Goal: Task Accomplishment & Management: Use online tool/utility

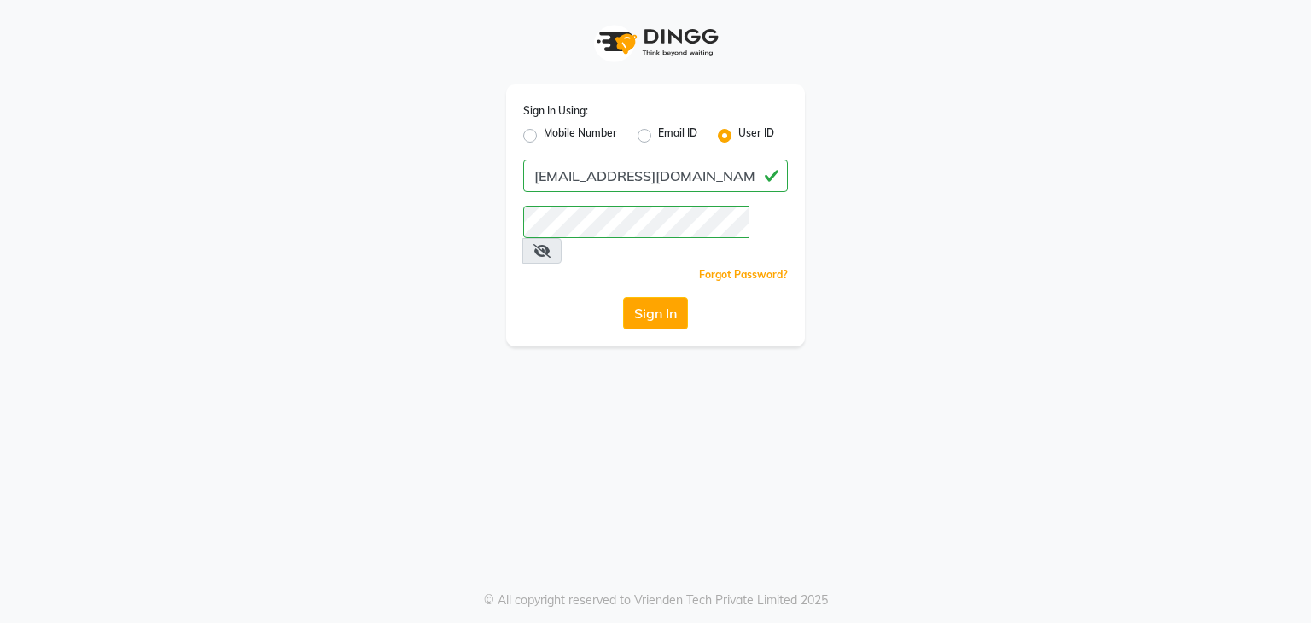
click at [662, 297] on button "Sign In" at bounding box center [655, 313] width 65 height 32
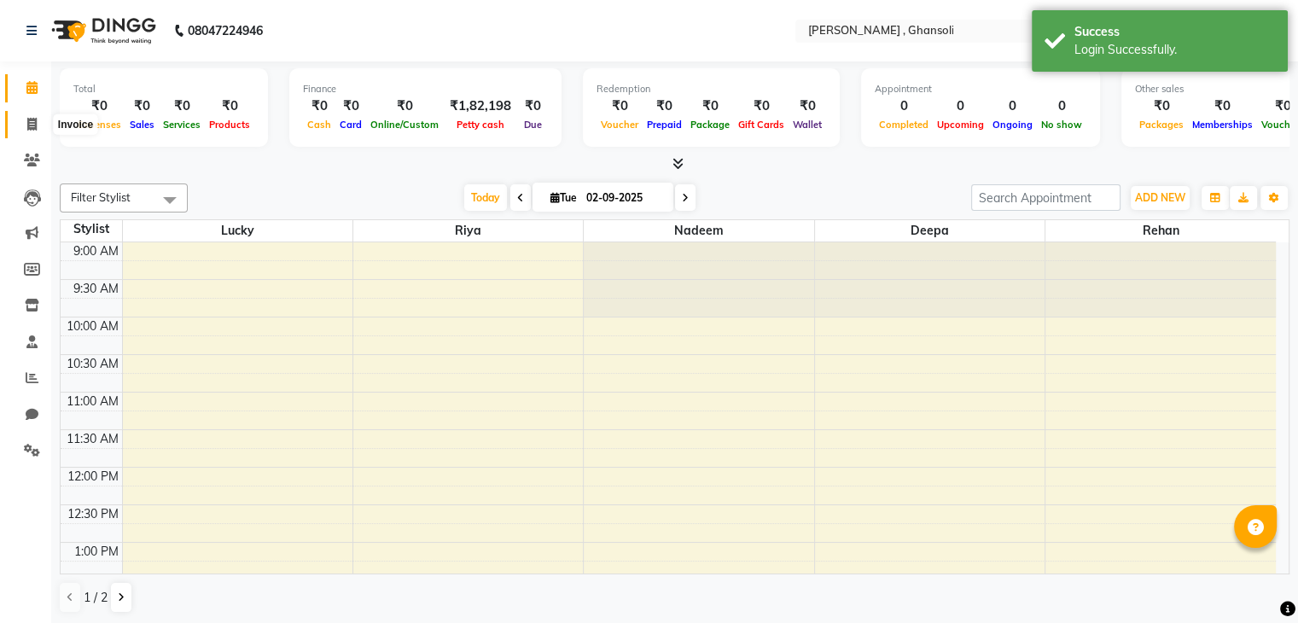
click at [32, 130] on icon at bounding box center [31, 124] width 9 height 13
select select "8446"
select select "service"
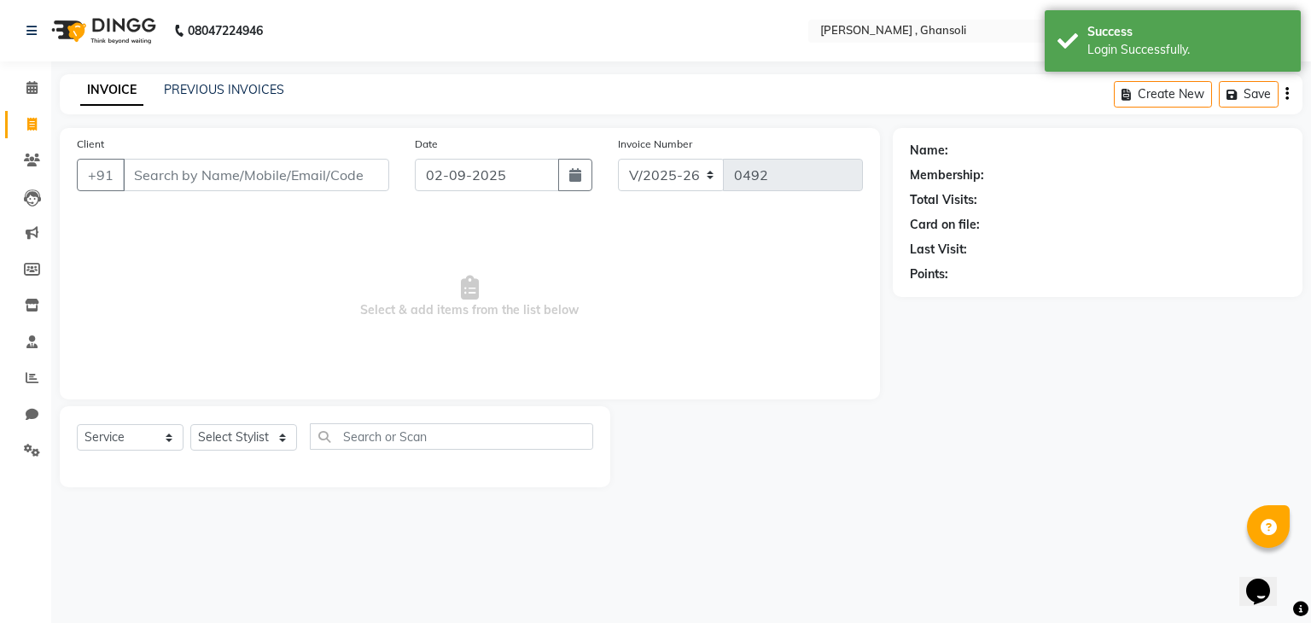
click at [149, 177] on input "Client" at bounding box center [256, 175] width 266 height 32
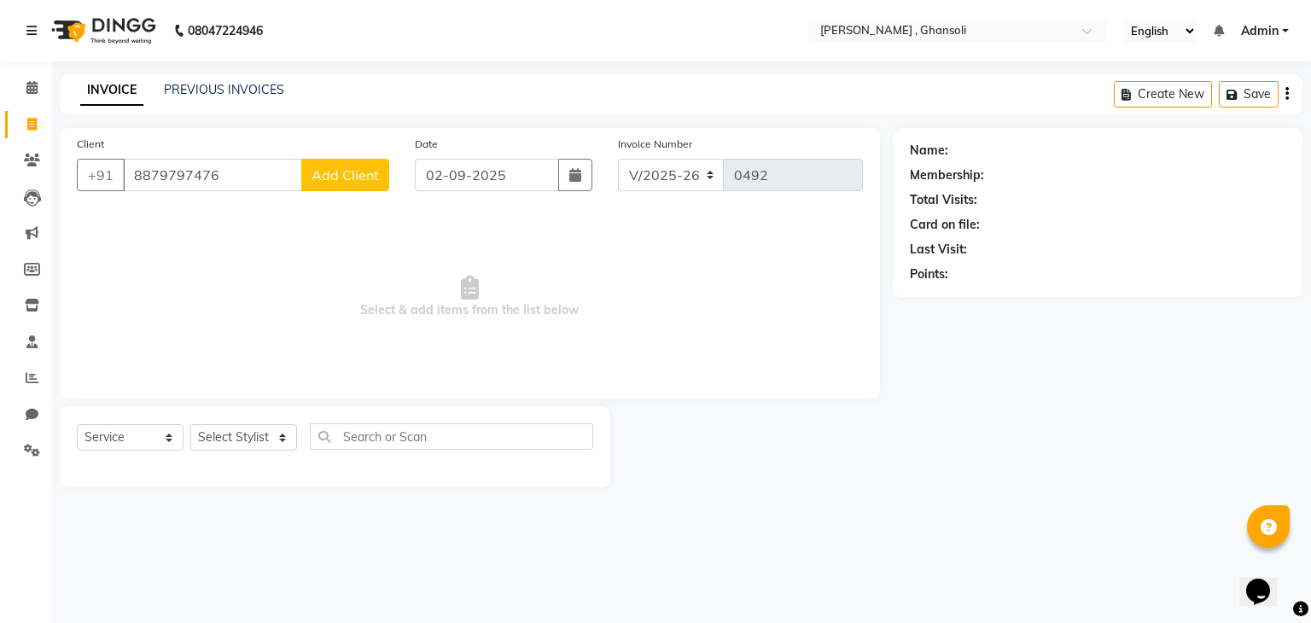
type input "8879797476"
click at [318, 167] on span "Add Client" at bounding box center [345, 174] width 67 height 17
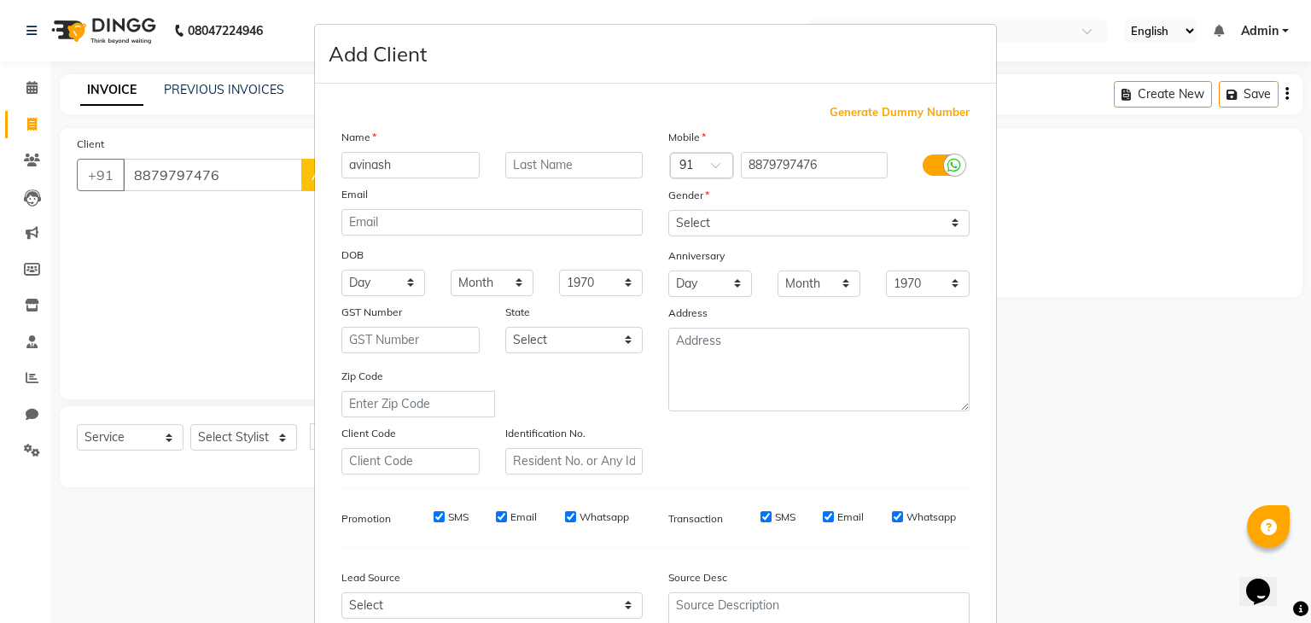
type input "avinash"
click at [707, 223] on select "Select [DEMOGRAPHIC_DATA] [DEMOGRAPHIC_DATA] Other Prefer Not To Say" at bounding box center [818, 223] width 301 height 26
select select "[DEMOGRAPHIC_DATA]"
click at [668, 211] on select "Select [DEMOGRAPHIC_DATA] [DEMOGRAPHIC_DATA] Other Prefer Not To Say" at bounding box center [818, 223] width 301 height 26
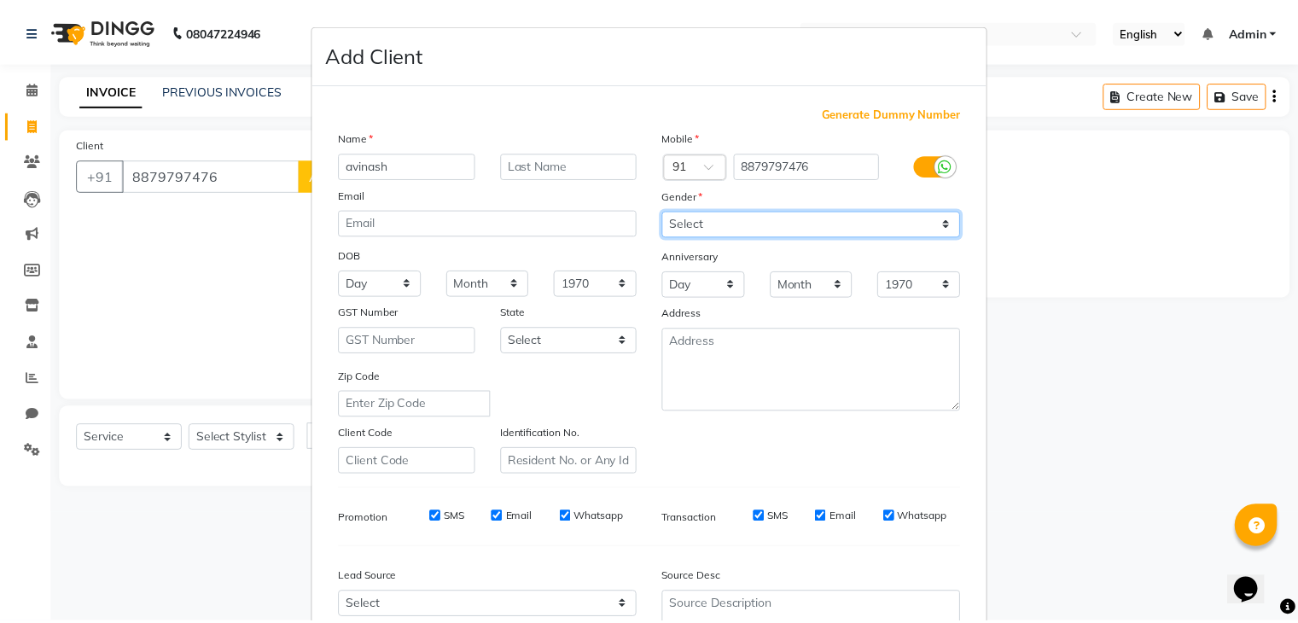
scroll to position [173, 0]
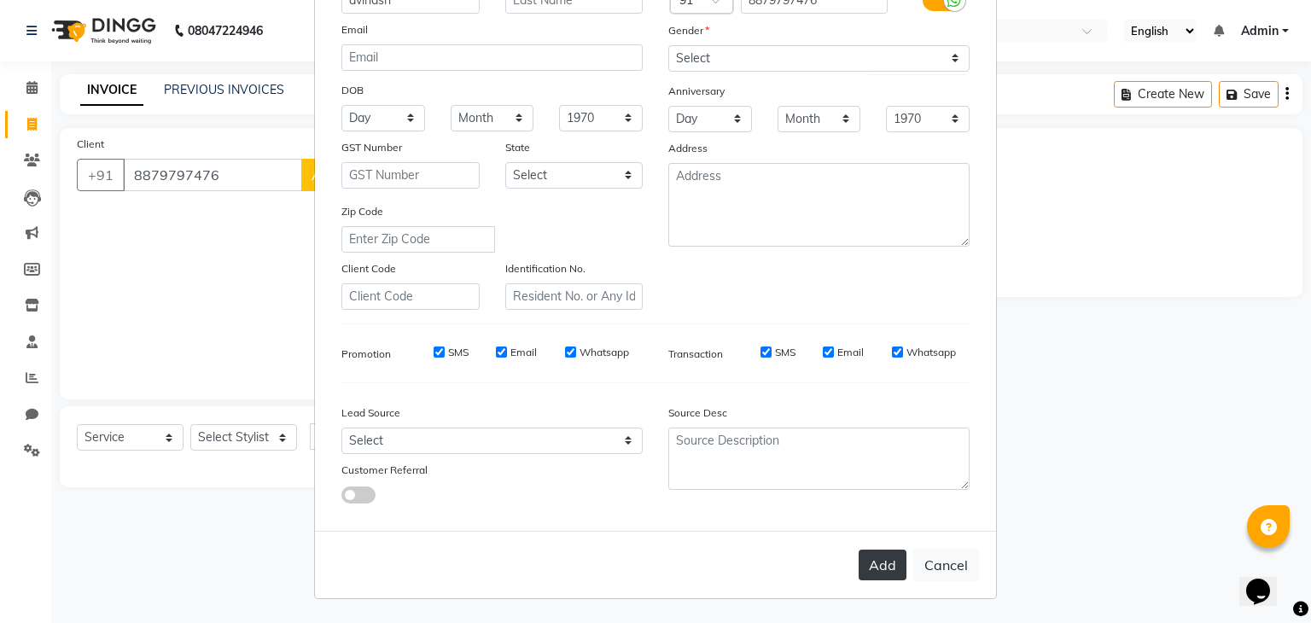
click at [862, 554] on button "Add" at bounding box center [883, 565] width 48 height 31
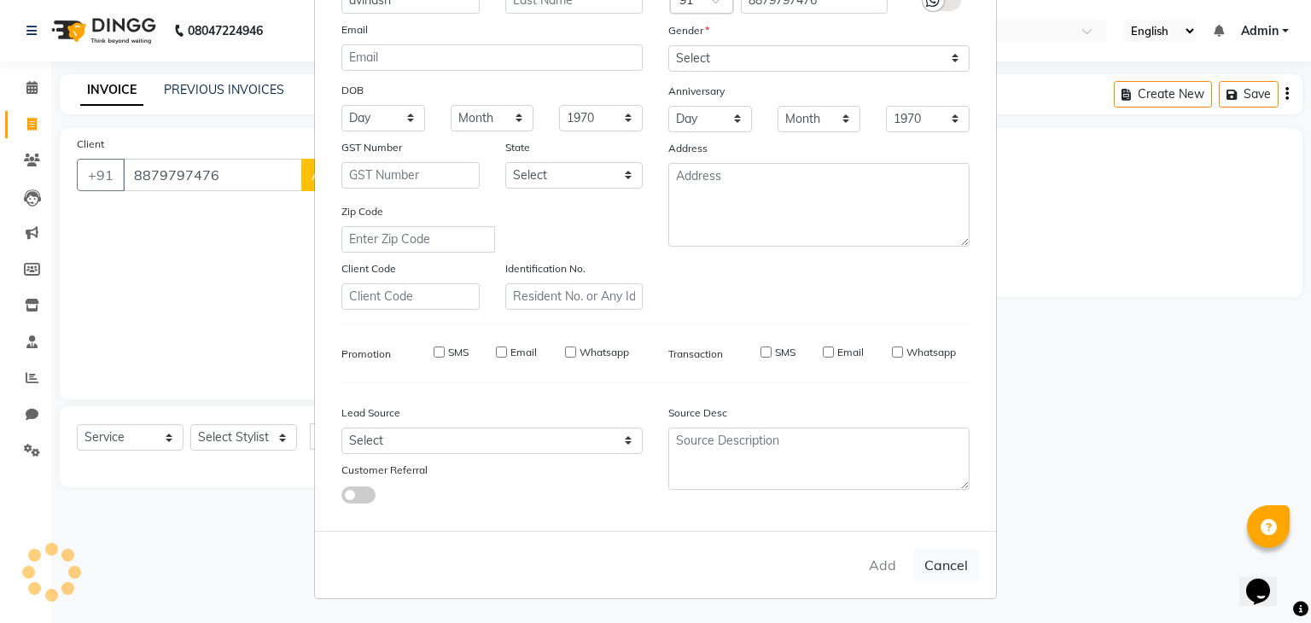
select select
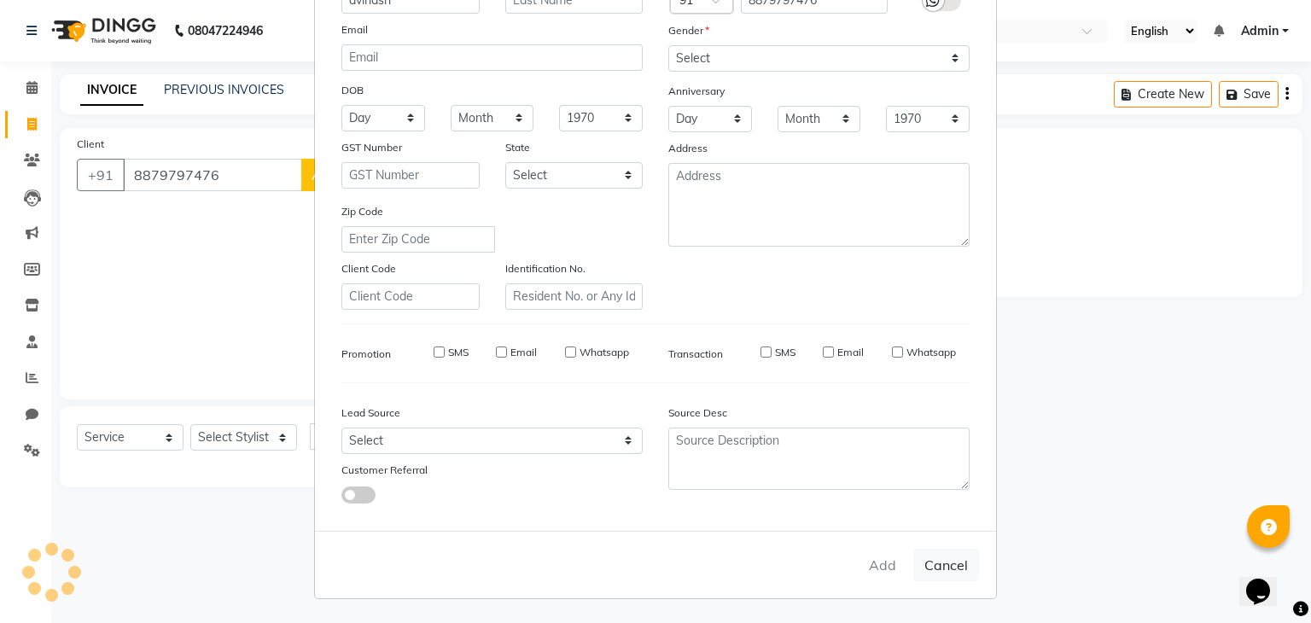
select select
checkbox input "false"
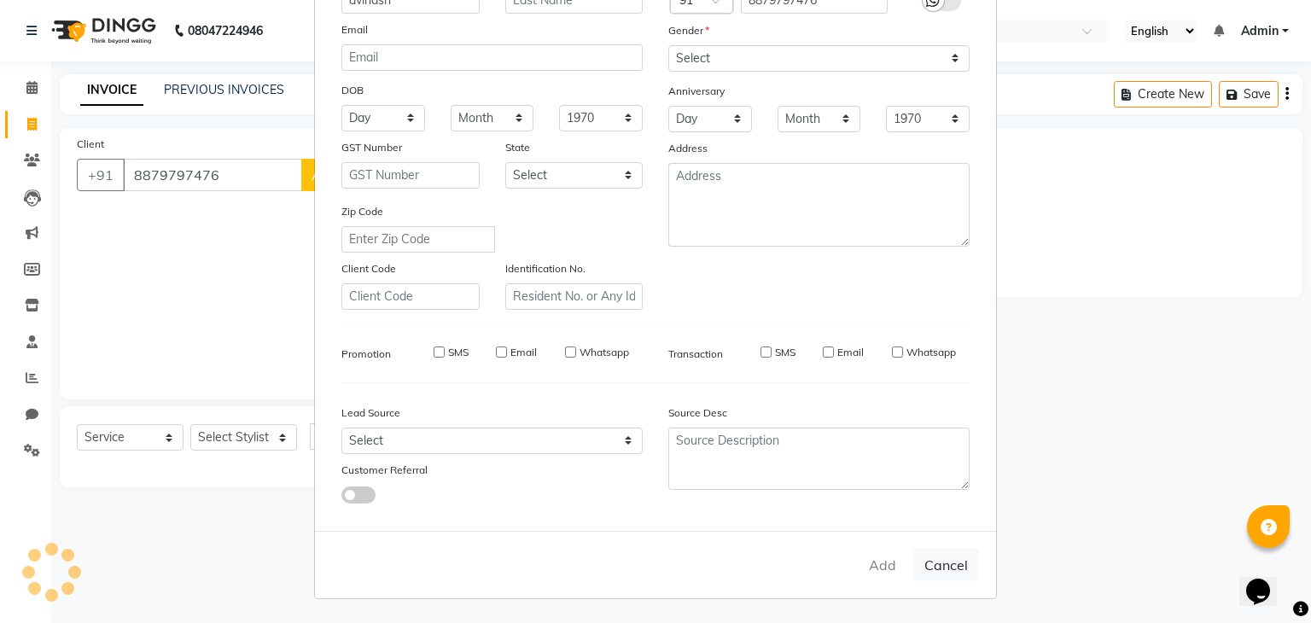
checkbox input "false"
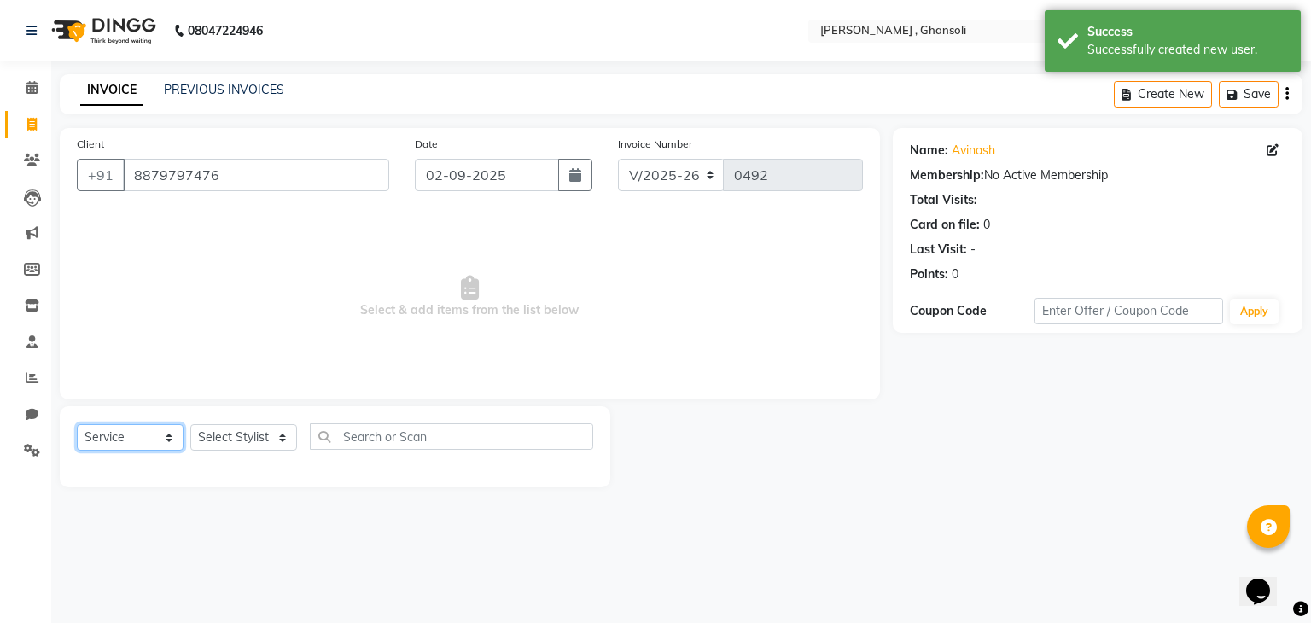
click at [171, 437] on select "Select Service Product Membership Package Voucher Prepaid Gift Card" at bounding box center [130, 437] width 107 height 26
click at [77, 425] on select "Select Service Product Membership Package Voucher Prepaid Gift Card" at bounding box center [130, 437] width 107 height 26
click at [279, 440] on select "Select Stylist deepa Lucky [PERSON_NAME] [PERSON_NAME] [PERSON_NAME] [PERSON_NA…" at bounding box center [243, 437] width 107 height 26
select select "81970"
click at [190, 425] on select "Select Stylist deepa Lucky [PERSON_NAME] [PERSON_NAME] [PERSON_NAME] [PERSON_NA…" at bounding box center [243, 437] width 107 height 26
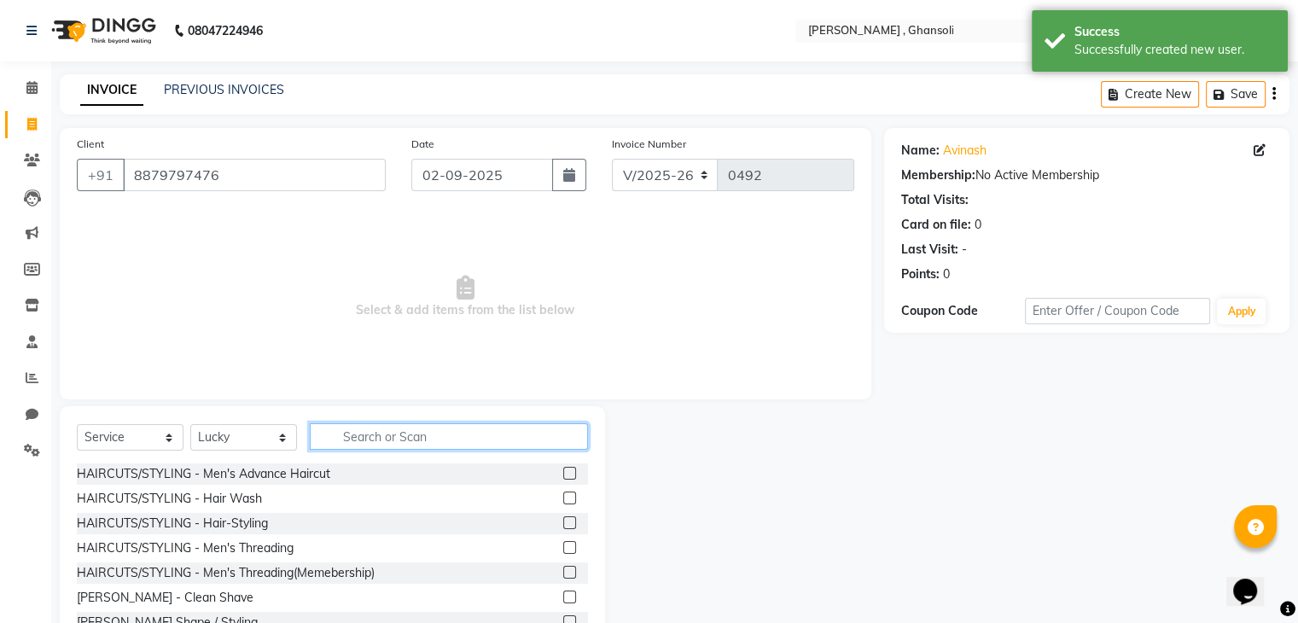
click at [374, 424] on input "text" at bounding box center [449, 436] width 278 height 26
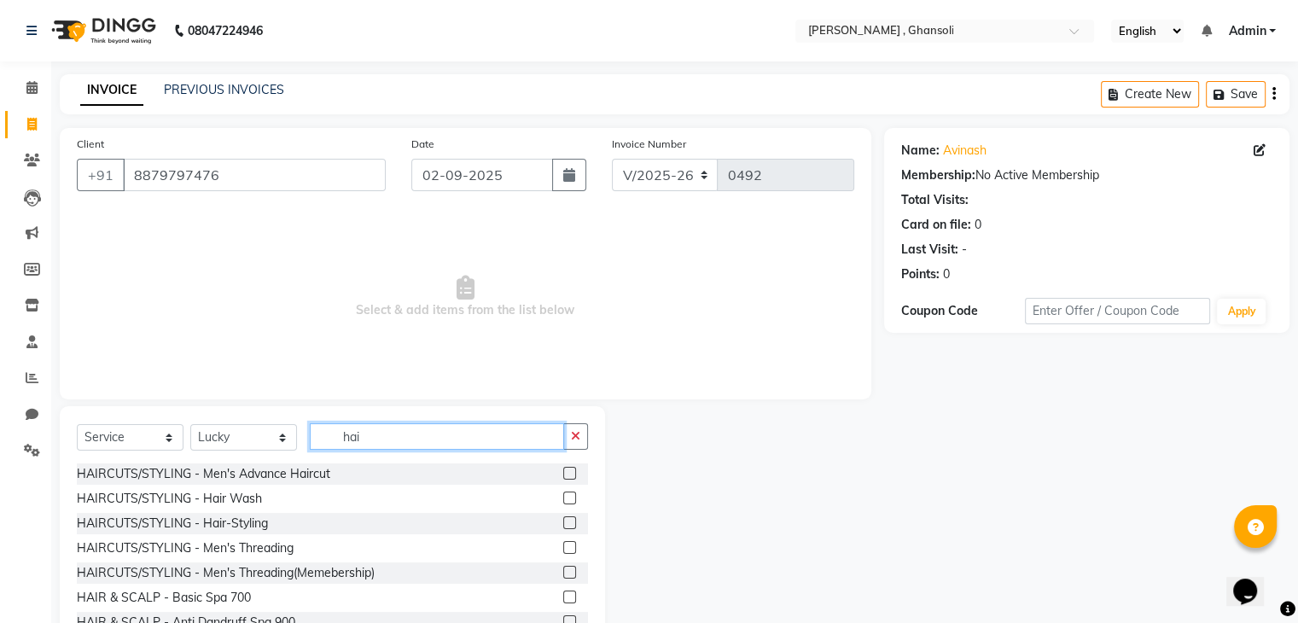
type input "hai"
click at [518, 469] on div "HAIRCUTS/STYLING - Men's Advance Haircut" at bounding box center [332, 473] width 511 height 21
click at [524, 472] on div "HAIRCUTS/STYLING - Men's Advance Haircut" at bounding box center [332, 473] width 511 height 21
click at [563, 468] on label at bounding box center [569, 473] width 13 height 13
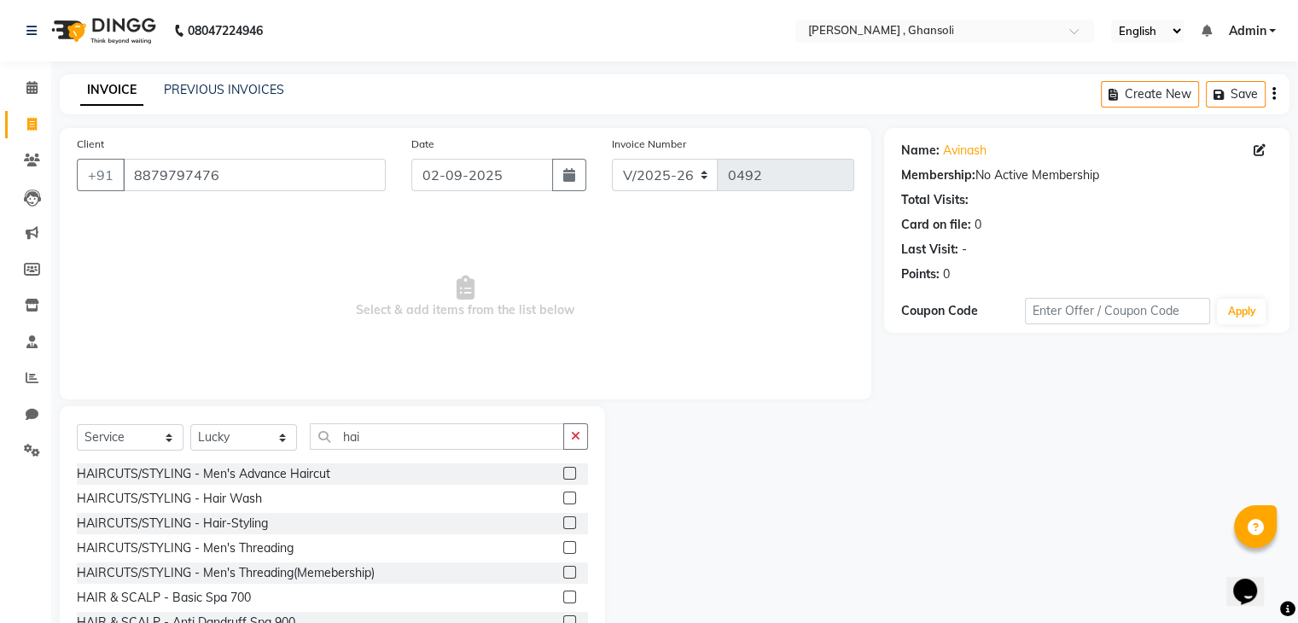
click at [563, 469] on input "checkbox" at bounding box center [568, 474] width 11 height 11
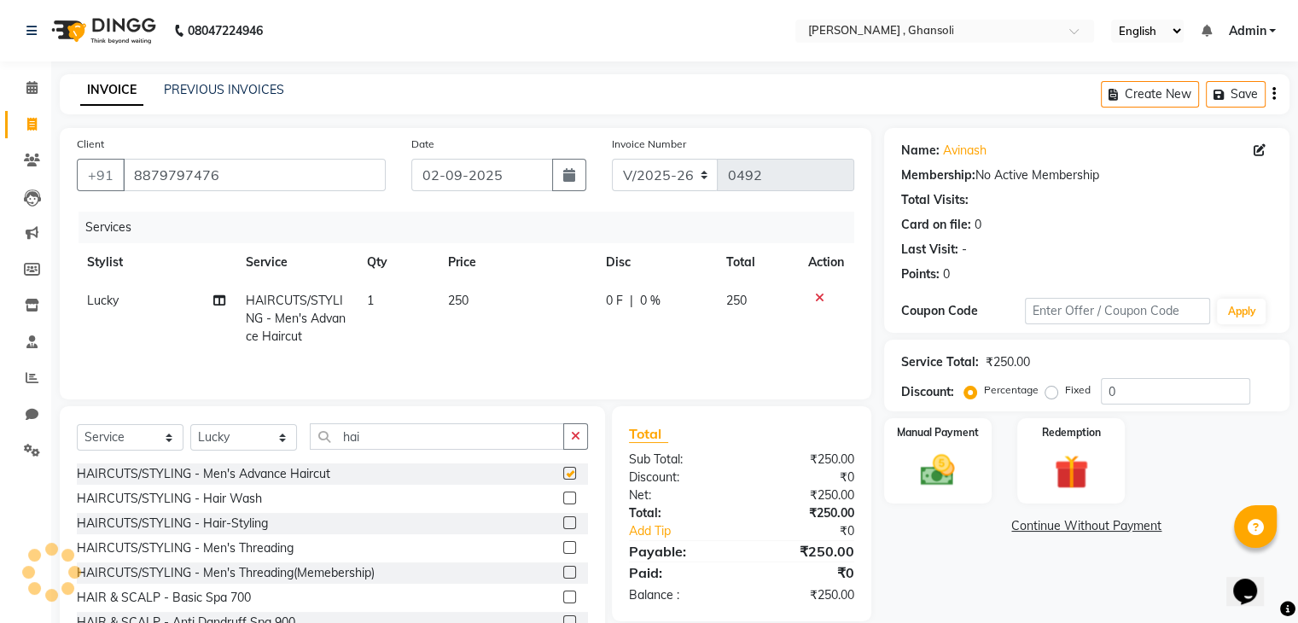
checkbox input "false"
click at [372, 438] on input "hai" at bounding box center [437, 436] width 254 height 26
type input "h"
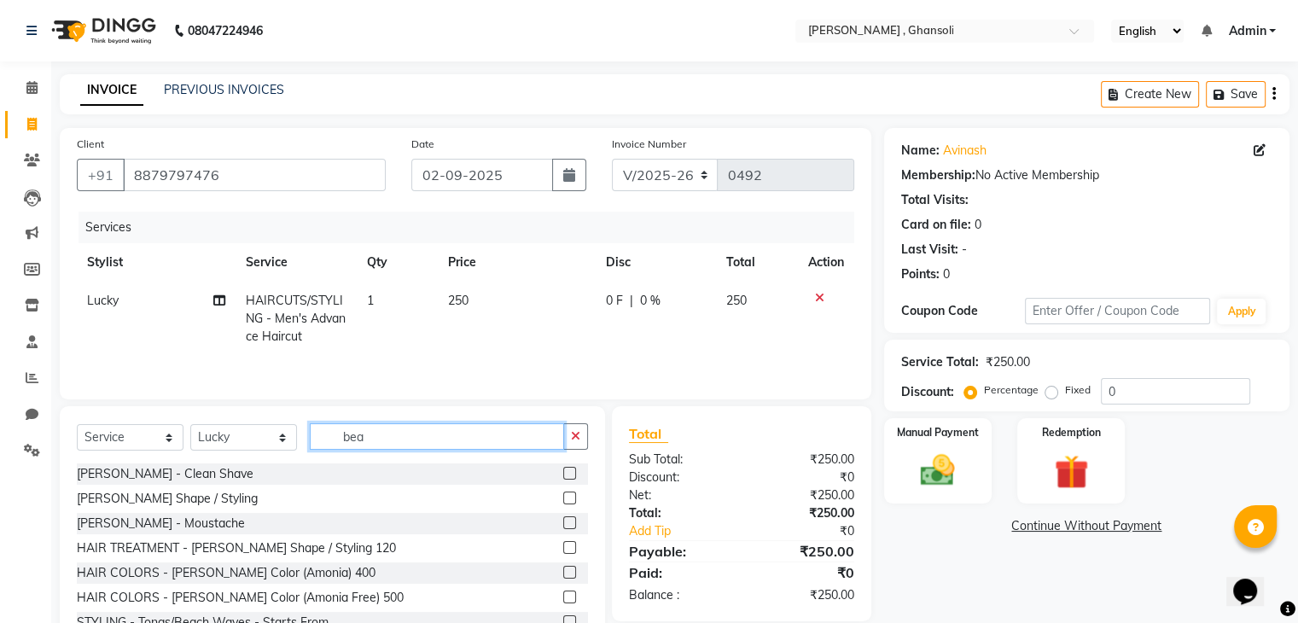
type input "bea"
click at [563, 469] on label at bounding box center [569, 473] width 13 height 13
click at [563, 469] on input "checkbox" at bounding box center [568, 474] width 11 height 11
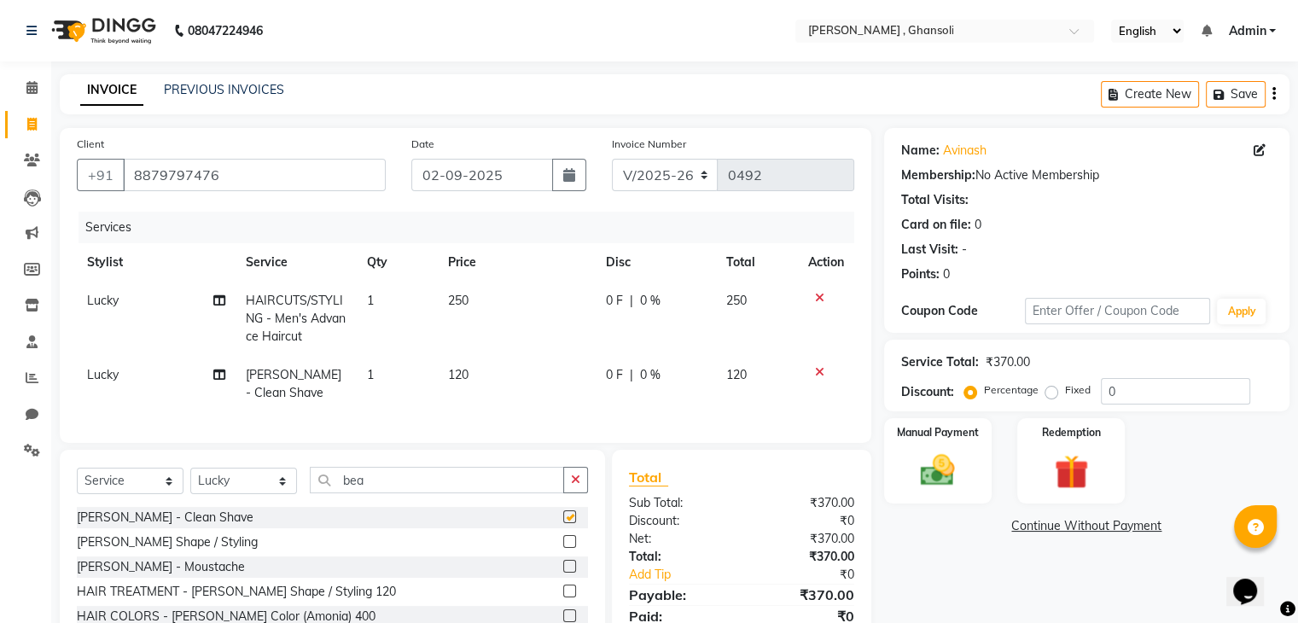
checkbox input "false"
click at [645, 366] on td "0 F | 0 %" at bounding box center [656, 384] width 120 height 56
select select "81970"
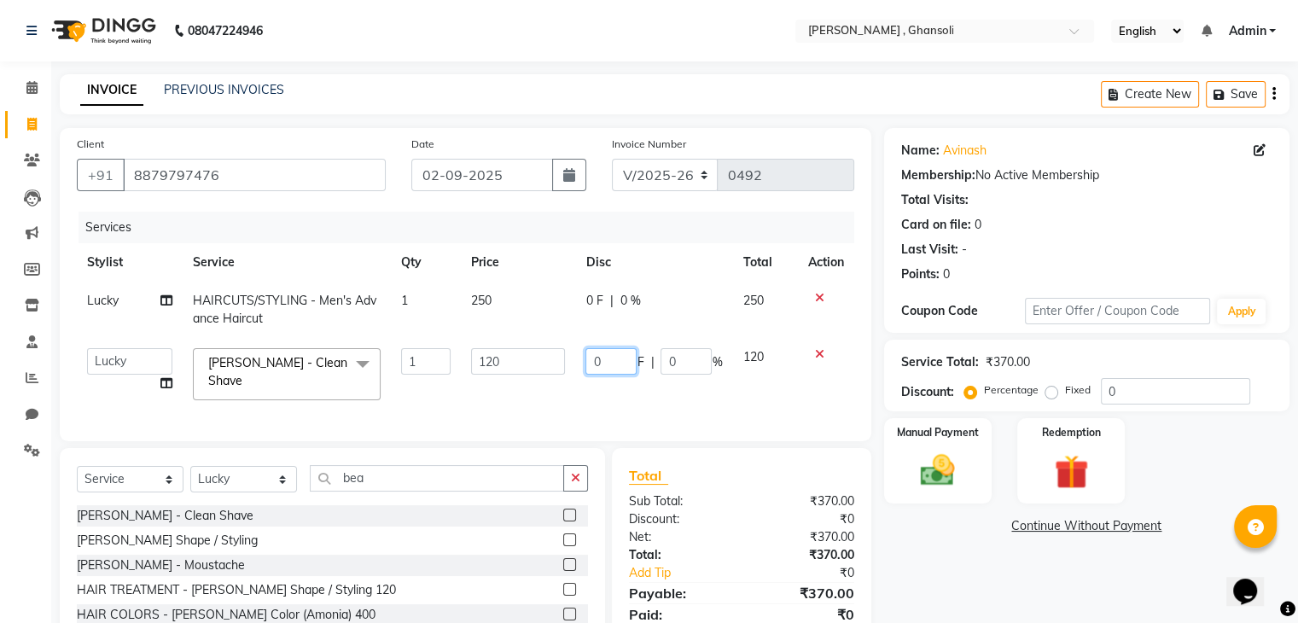
click at [616, 364] on input "0" at bounding box center [610, 361] width 51 height 26
type input "20"
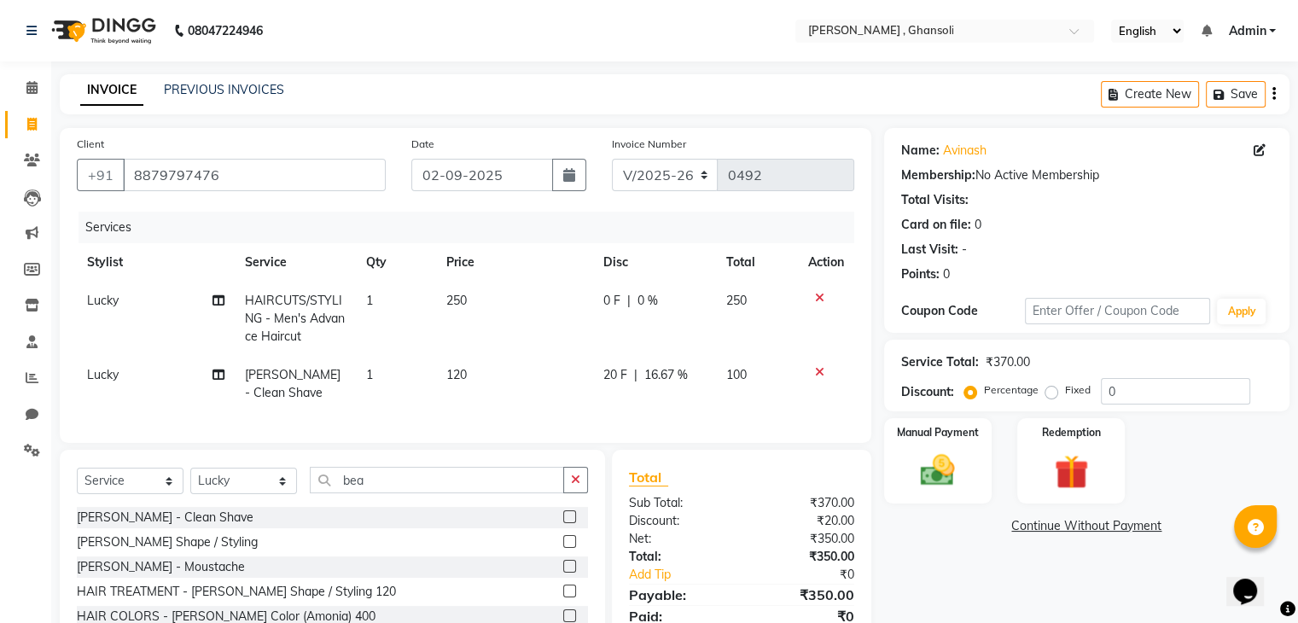
click at [607, 300] on div "0 F | 0 %" at bounding box center [654, 301] width 102 height 18
select select "81970"
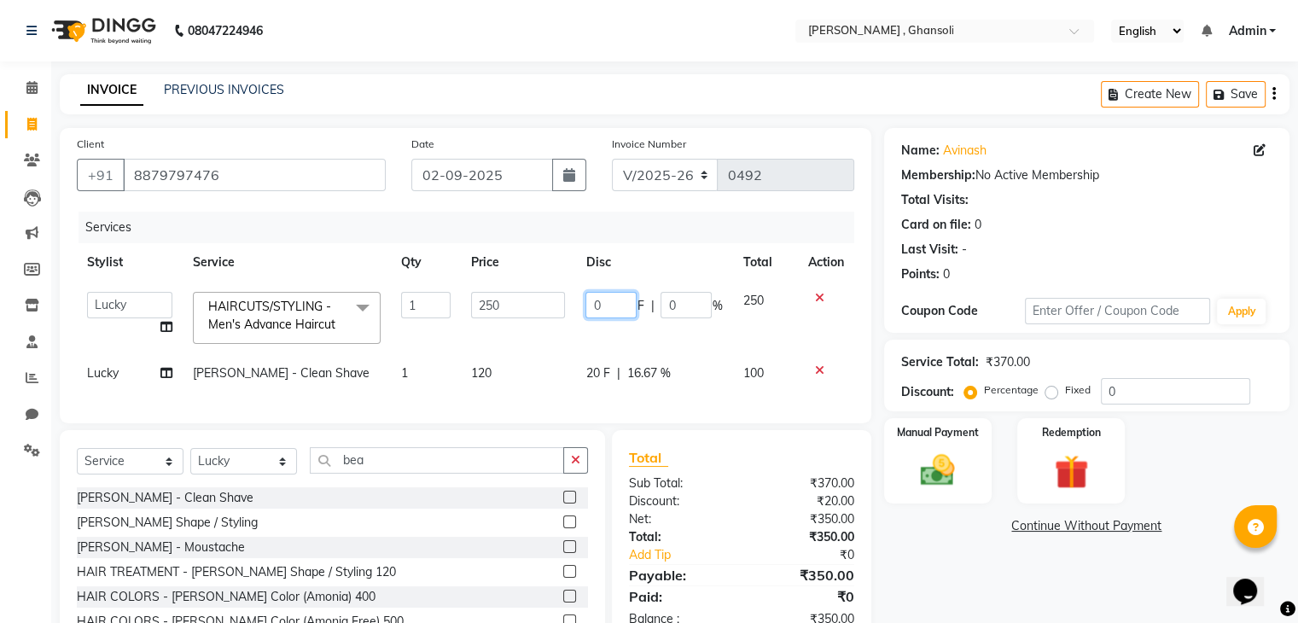
click at [607, 300] on input "0" at bounding box center [610, 305] width 51 height 26
type input "50"
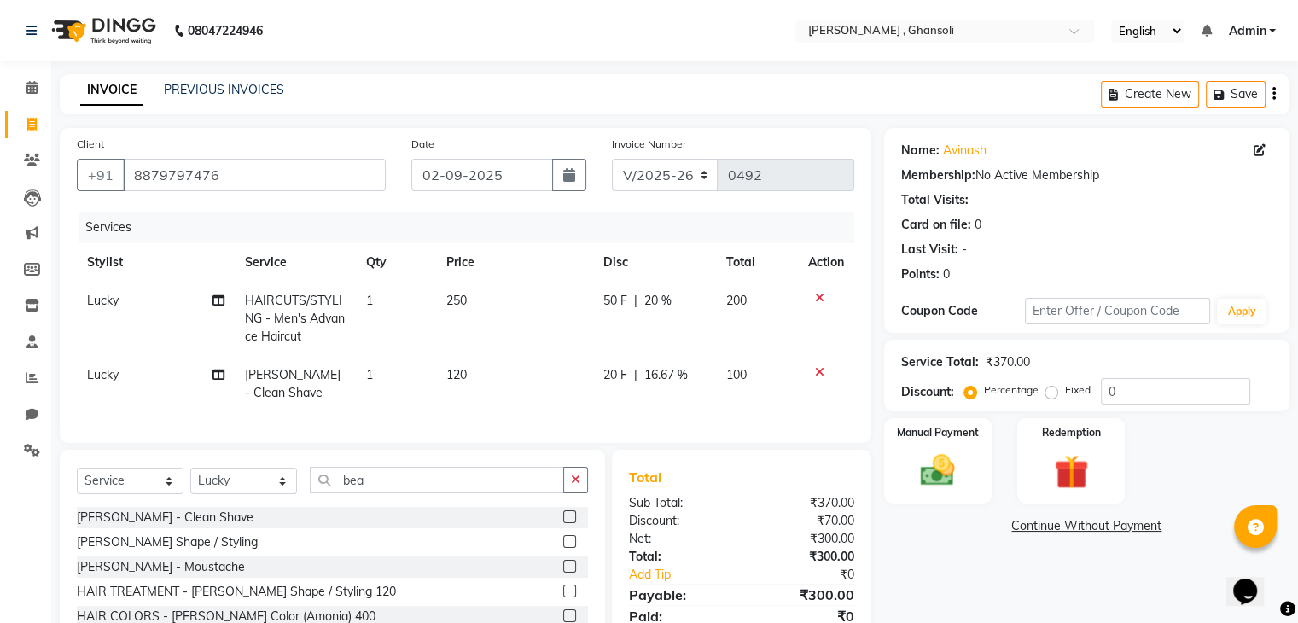
click at [593, 335] on td "50 F | 20 %" at bounding box center [654, 319] width 123 height 74
select select "81970"
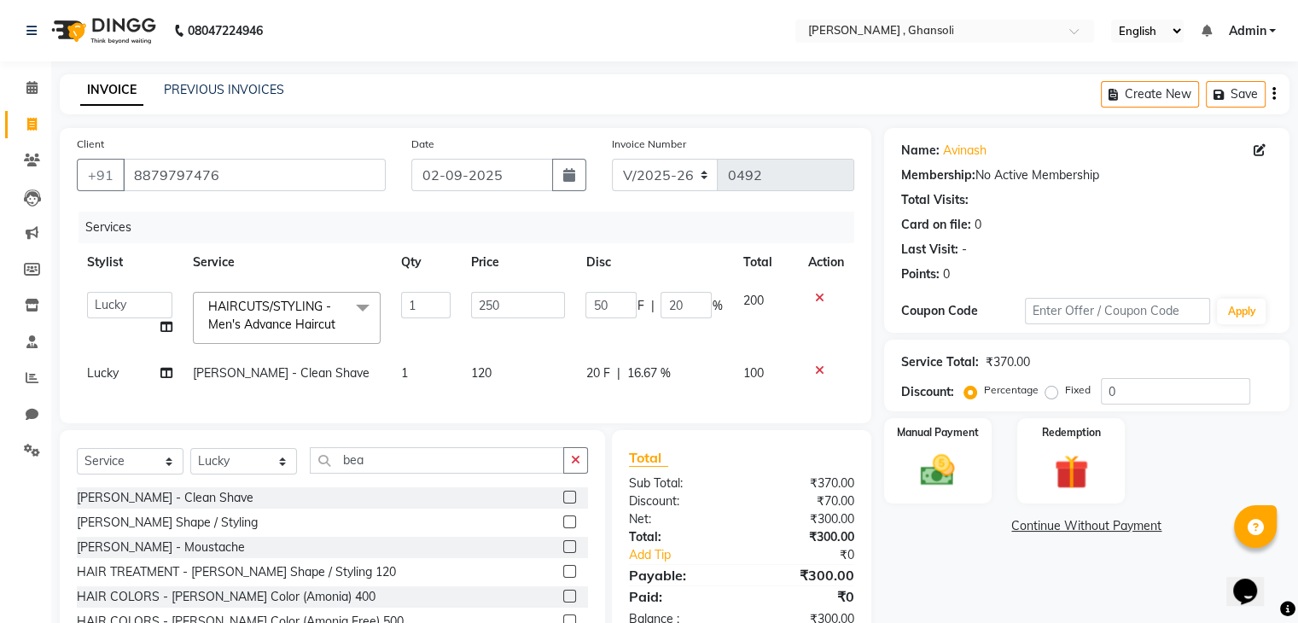
scroll to position [98, 0]
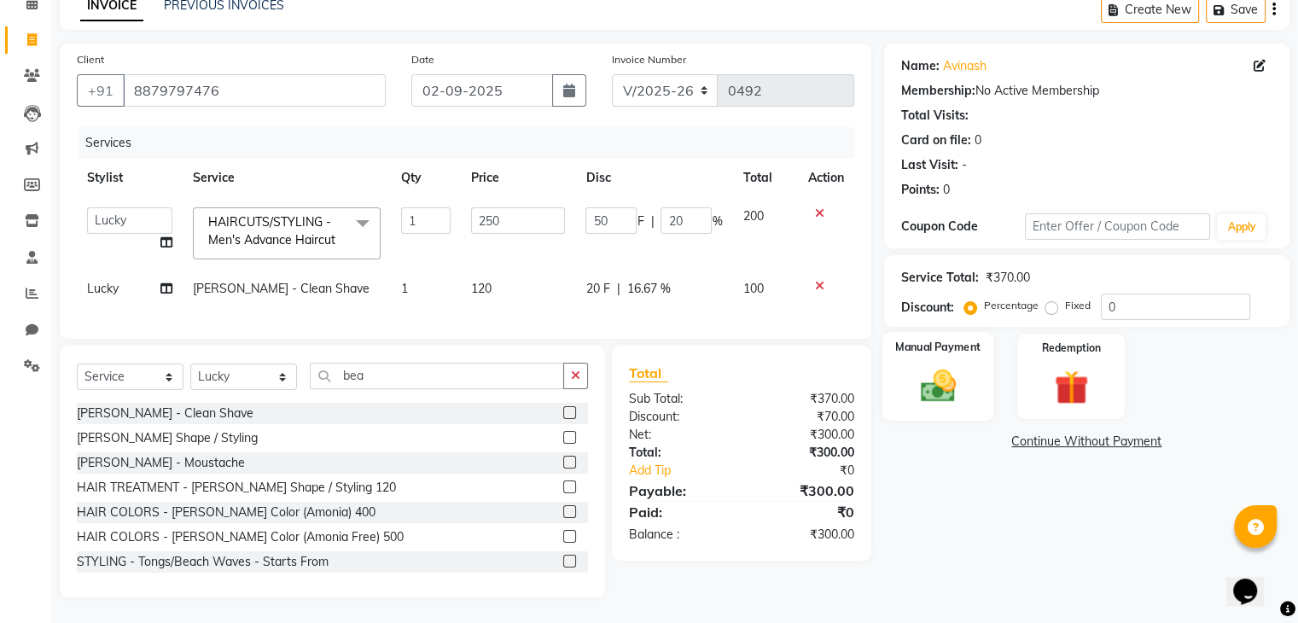
click at [944, 366] on img at bounding box center [937, 386] width 57 height 41
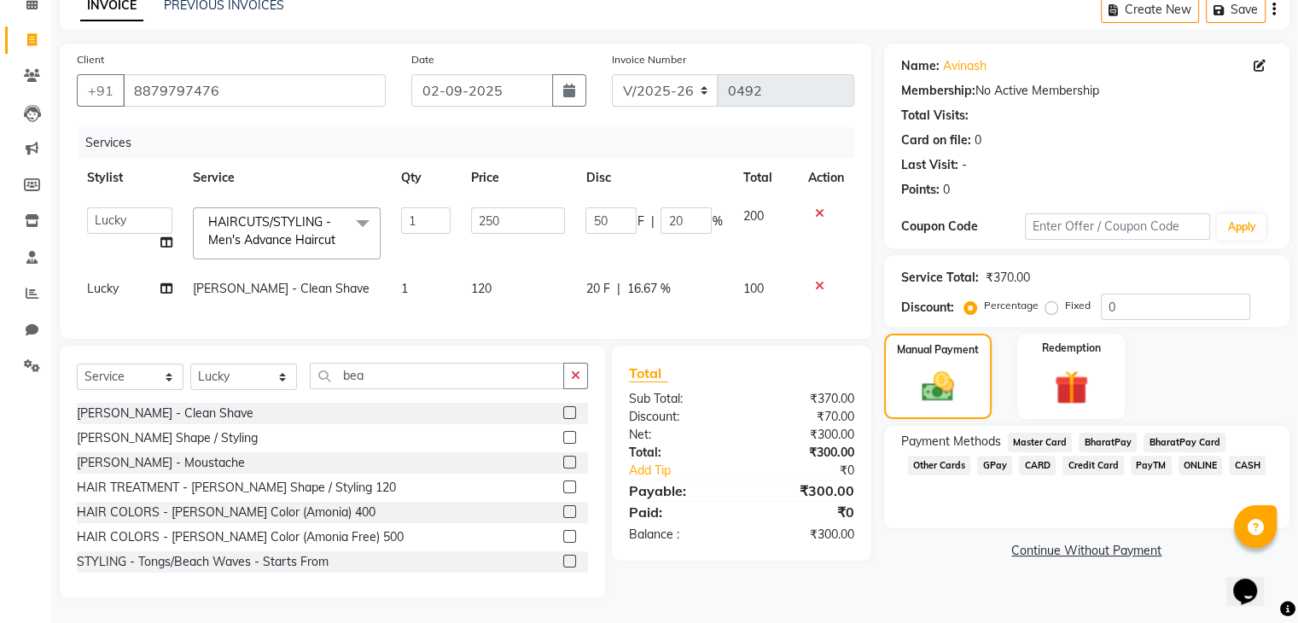
click at [1202, 456] on span "ONLINE" at bounding box center [1201, 466] width 44 height 20
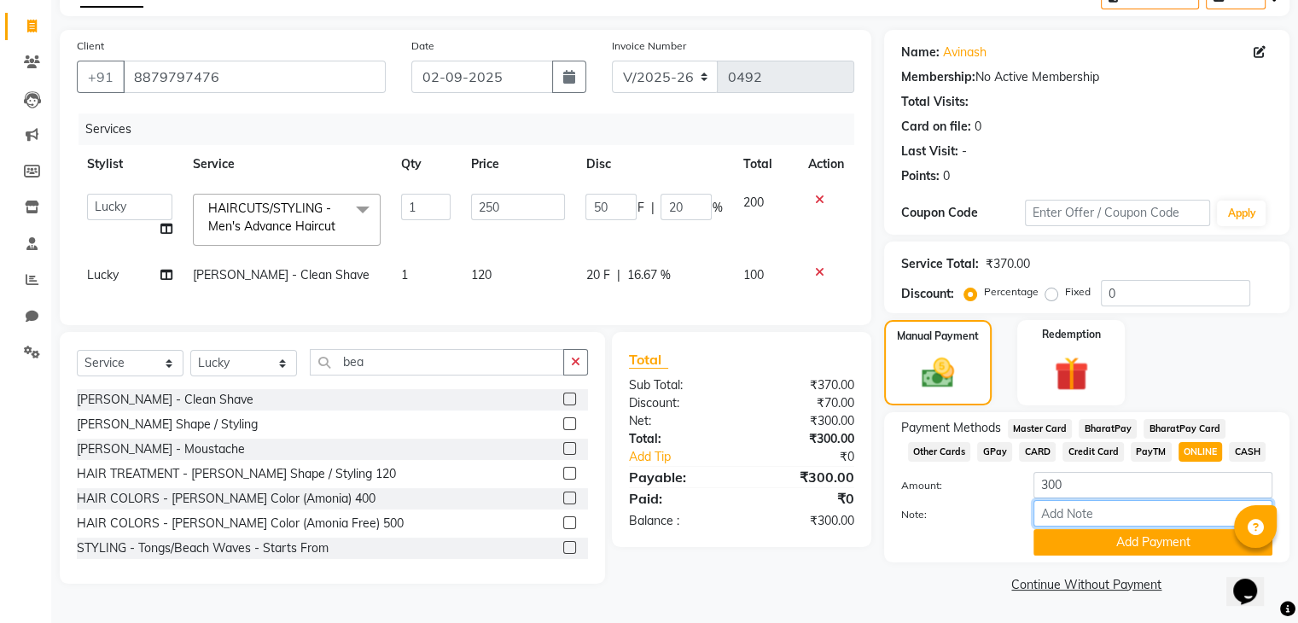
click at [1171, 524] on input "Note:" at bounding box center [1153, 513] width 239 height 26
click at [1063, 546] on button "Add Payment" at bounding box center [1153, 542] width 239 height 26
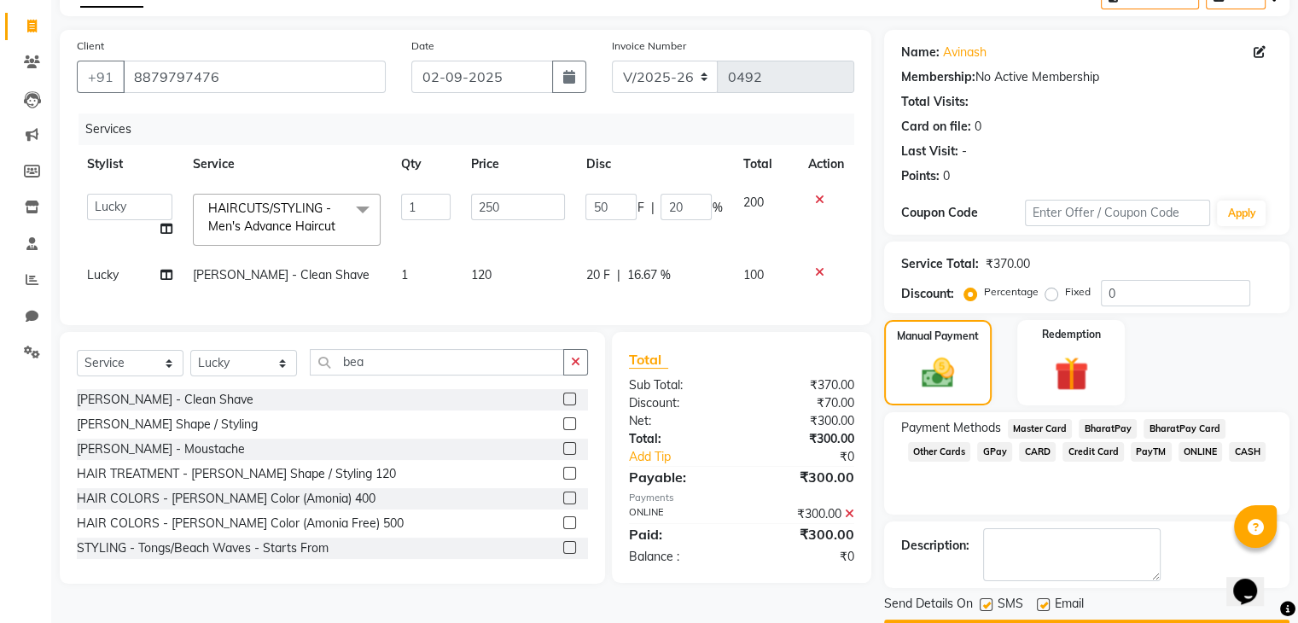
scroll to position [146, 0]
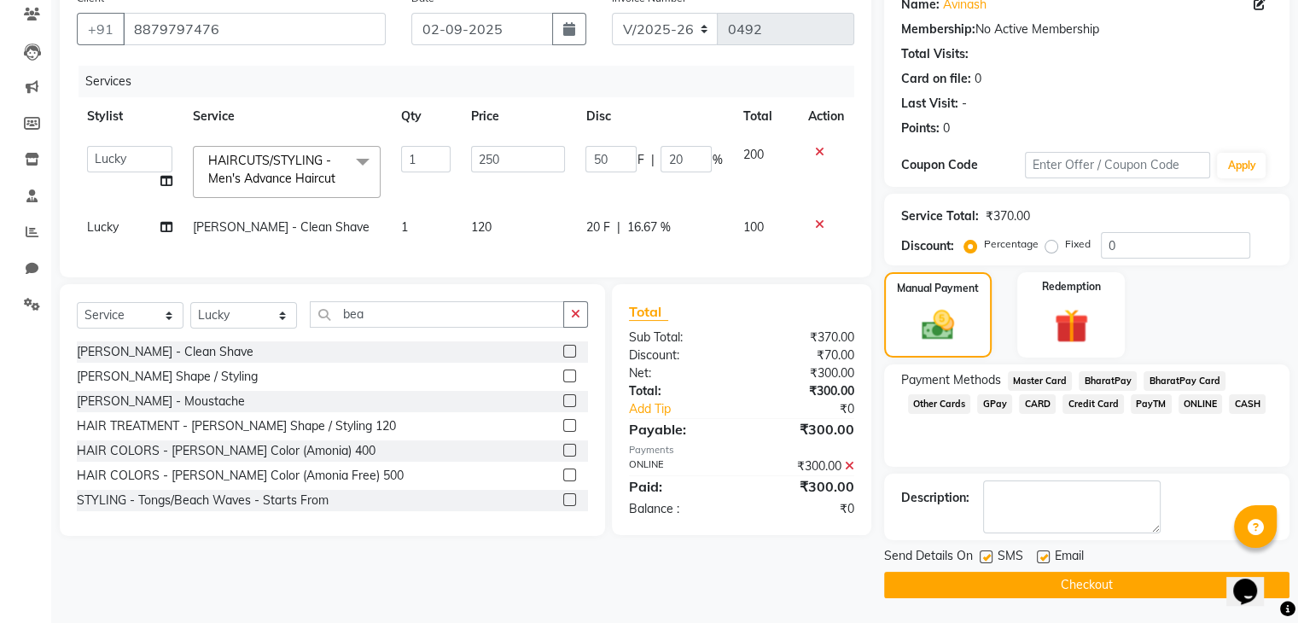
click at [1062, 580] on button "Checkout" at bounding box center [1086, 585] width 405 height 26
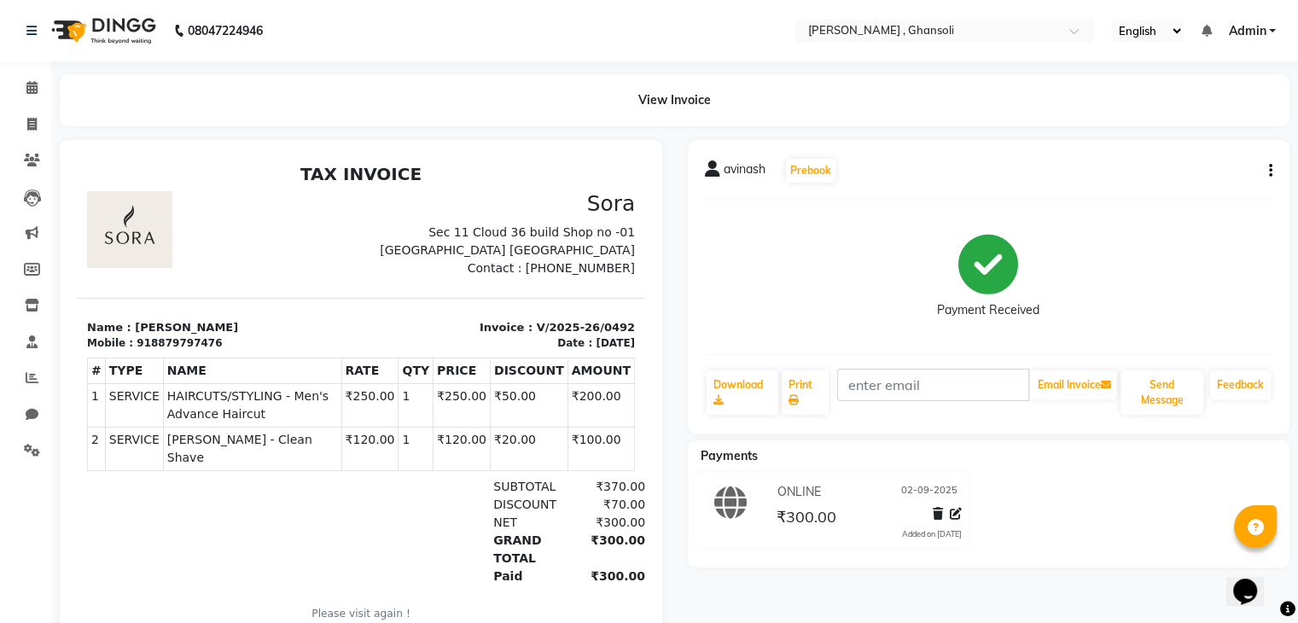
click at [1062, 580] on div "avinash Prebook Payment Received Download Print Email Invoice Send Message Feed…" at bounding box center [989, 390] width 628 height 501
click at [34, 124] on icon at bounding box center [31, 124] width 9 height 13
select select "service"
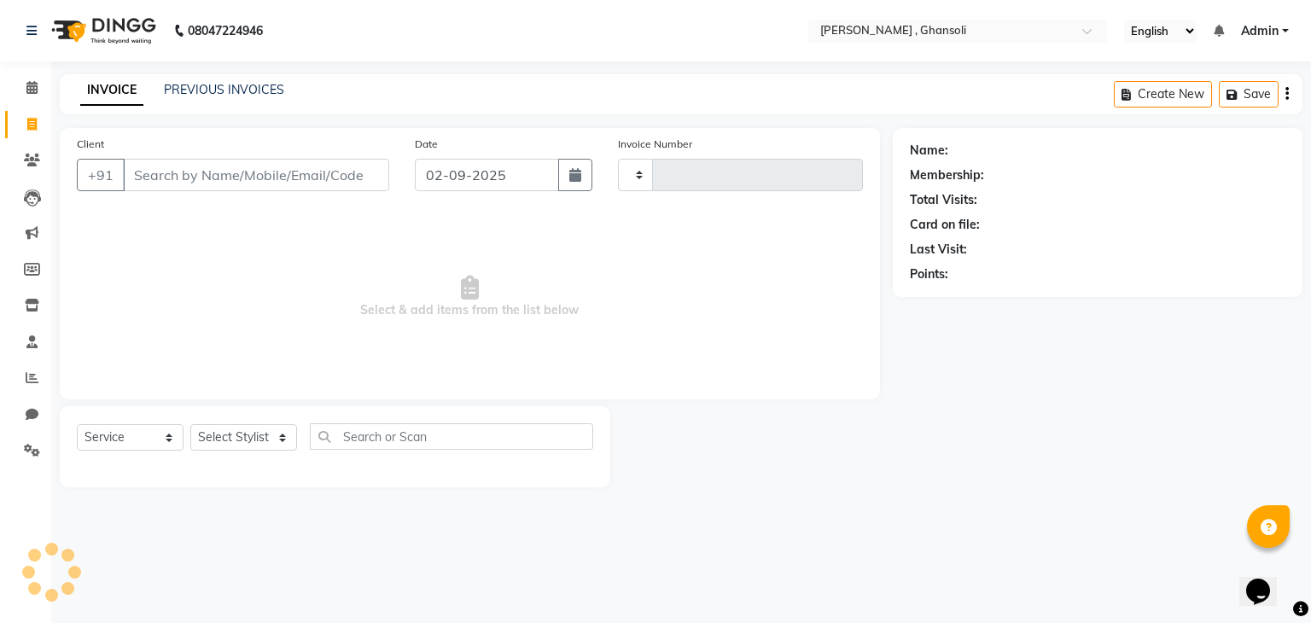
type input "0493"
select select "8446"
click at [34, 155] on icon at bounding box center [32, 160] width 16 height 13
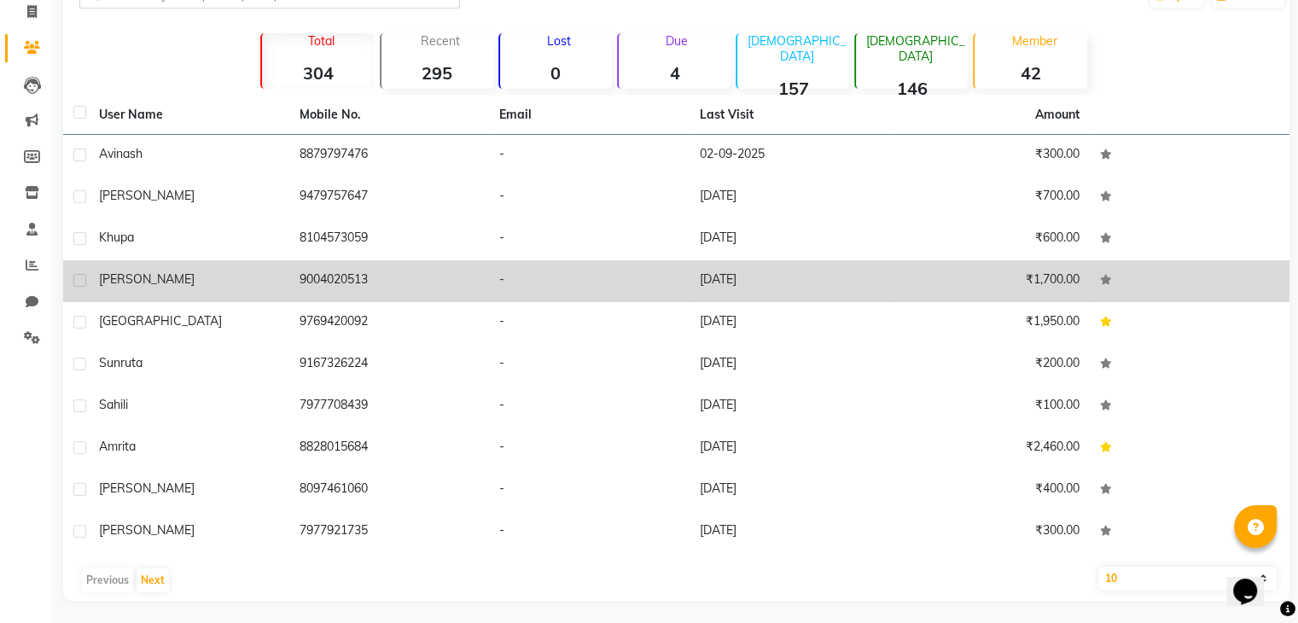
scroll to position [116, 0]
